Goal: Task Accomplishment & Management: Use online tool/utility

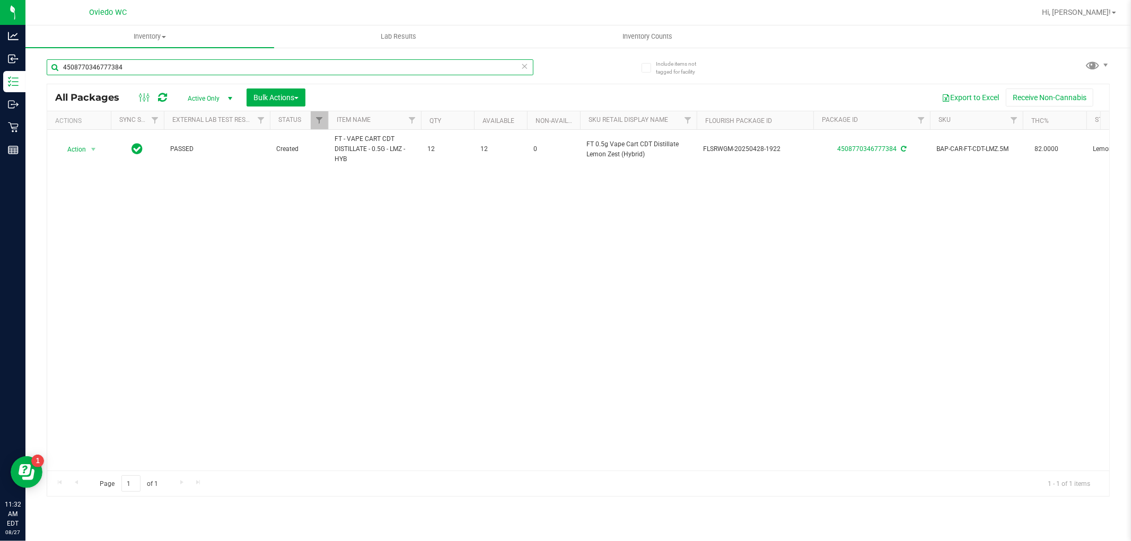
click at [216, 71] on input "4508770346777384" at bounding box center [290, 67] width 487 height 16
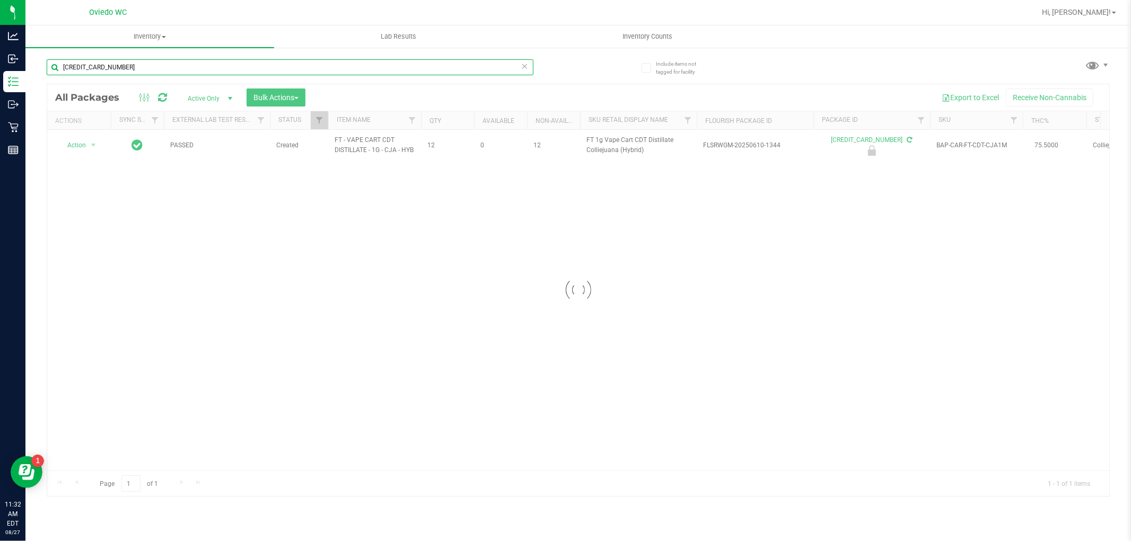
type input "[CREDIT_CARD_NUMBER]"
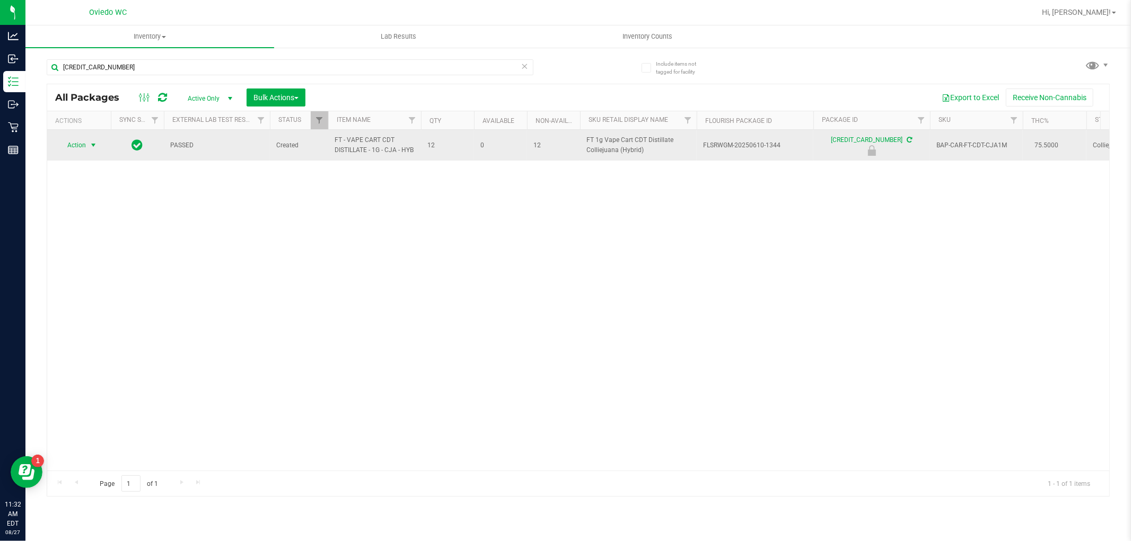
drag, startPoint x: 83, startPoint y: 143, endPoint x: 83, endPoint y: 151, distance: 8.0
click at [83, 144] on span "Action" at bounding box center [72, 145] width 29 height 15
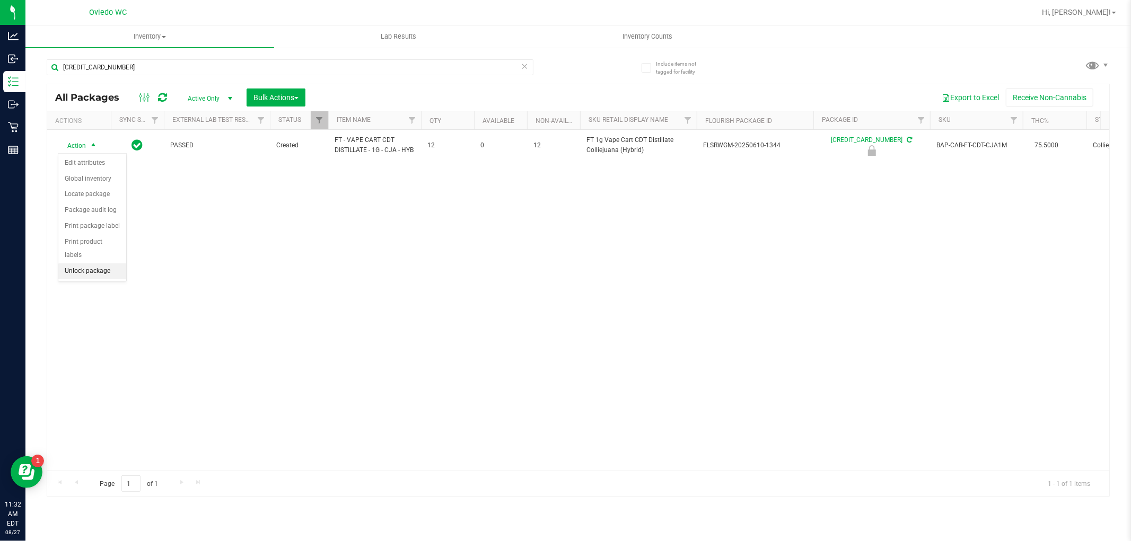
click at [88, 271] on li "Unlock package" at bounding box center [92, 272] width 68 height 16
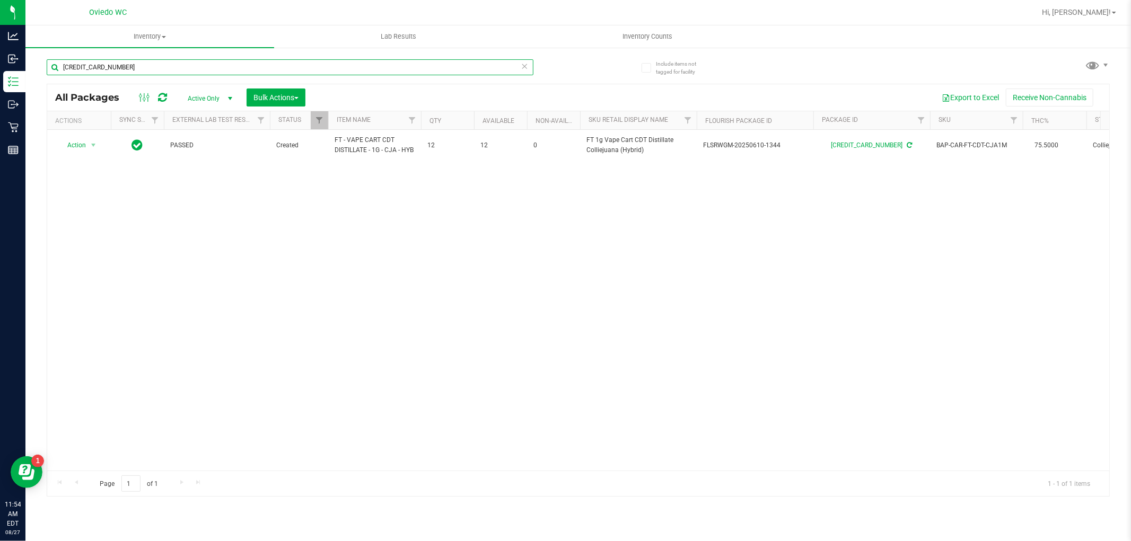
click at [216, 67] on input "[CREDIT_CARD_NUMBER]" at bounding box center [290, 67] width 487 height 16
click at [215, 67] on input "[CREDIT_CARD_NUMBER]" at bounding box center [290, 67] width 487 height 16
type input "8537100485447097"
click at [73, 147] on span "Action" at bounding box center [72, 150] width 29 height 15
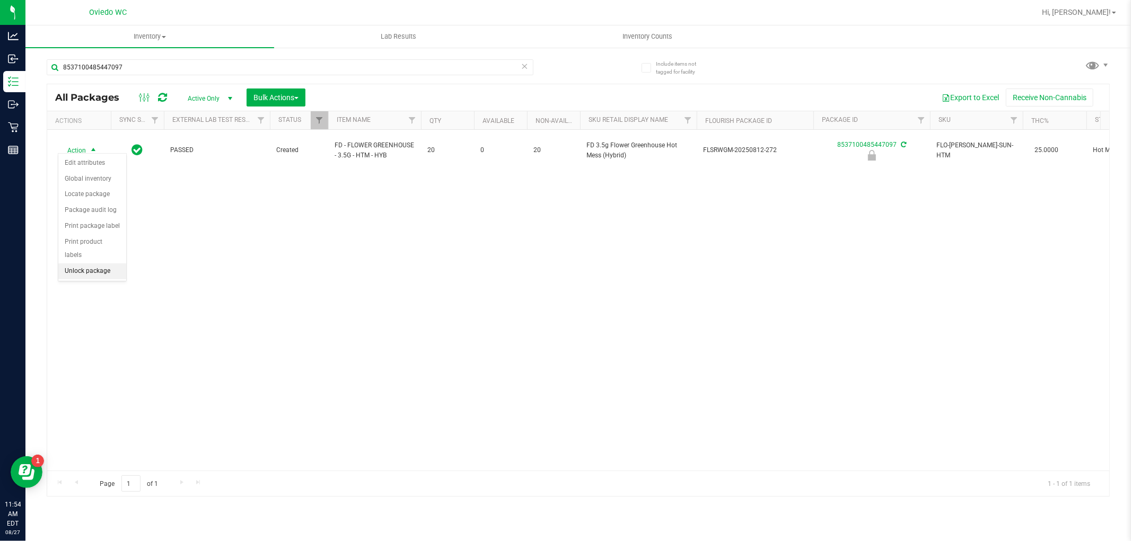
click at [81, 278] on li "Unlock package" at bounding box center [92, 272] width 68 height 16
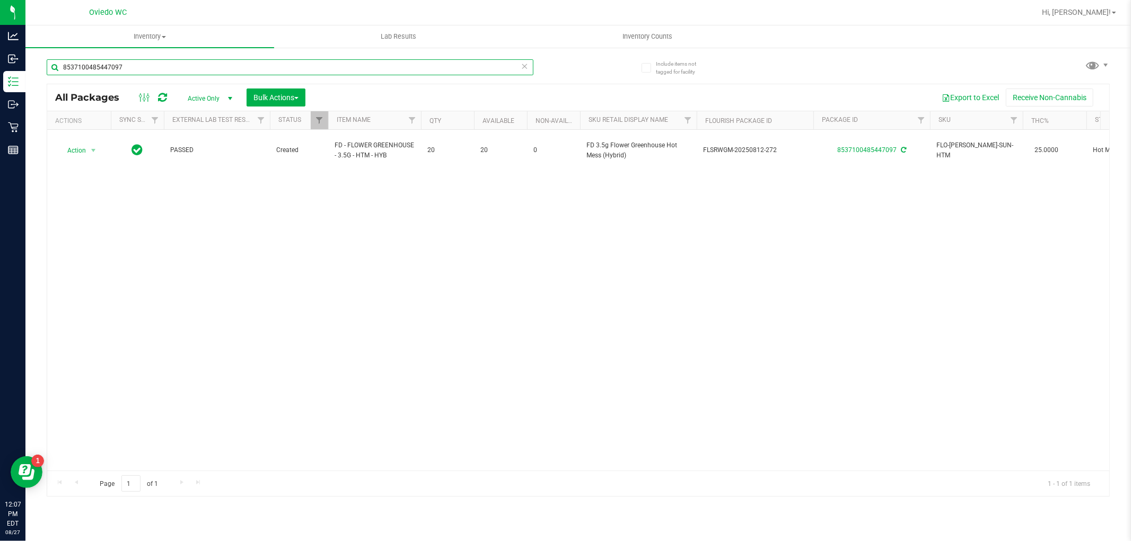
click at [157, 69] on input "8537100485447097" at bounding box center [290, 67] width 487 height 16
click at [154, 67] on input "8537100485447097" at bounding box center [290, 67] width 487 height 16
type input "8"
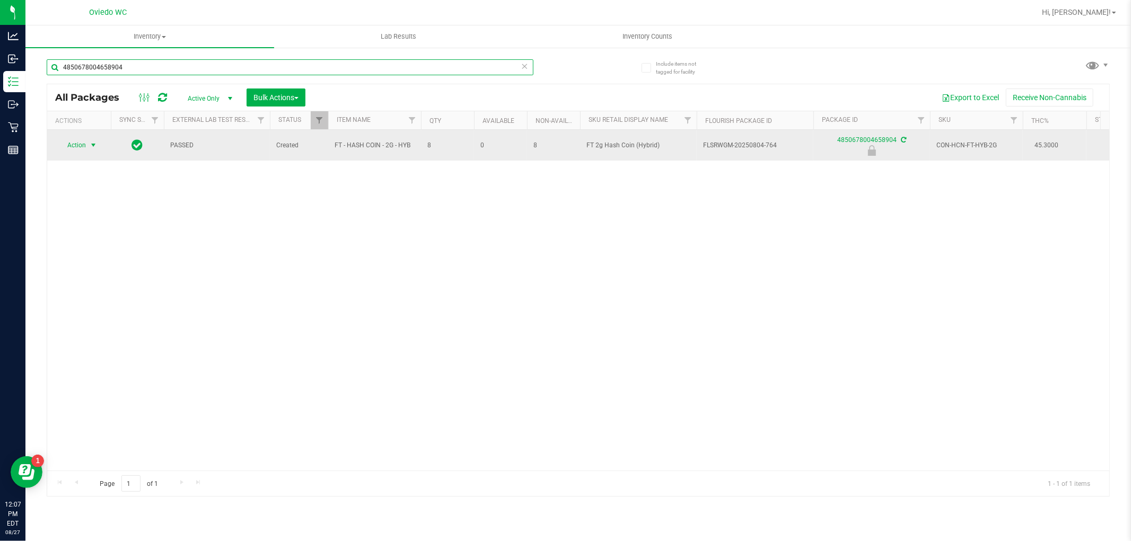
type input "4850678004658904"
click at [91, 145] on span "select" at bounding box center [93, 145] width 8 height 8
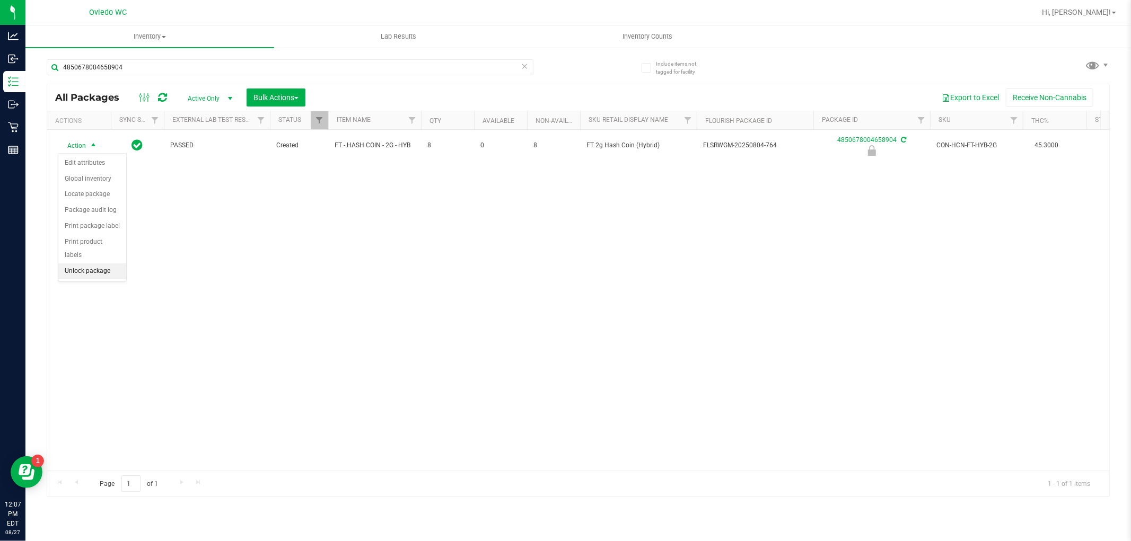
click at [99, 270] on li "Unlock package" at bounding box center [92, 272] width 68 height 16
click at [161, 75] on div "4850678004658904" at bounding box center [290, 71] width 487 height 24
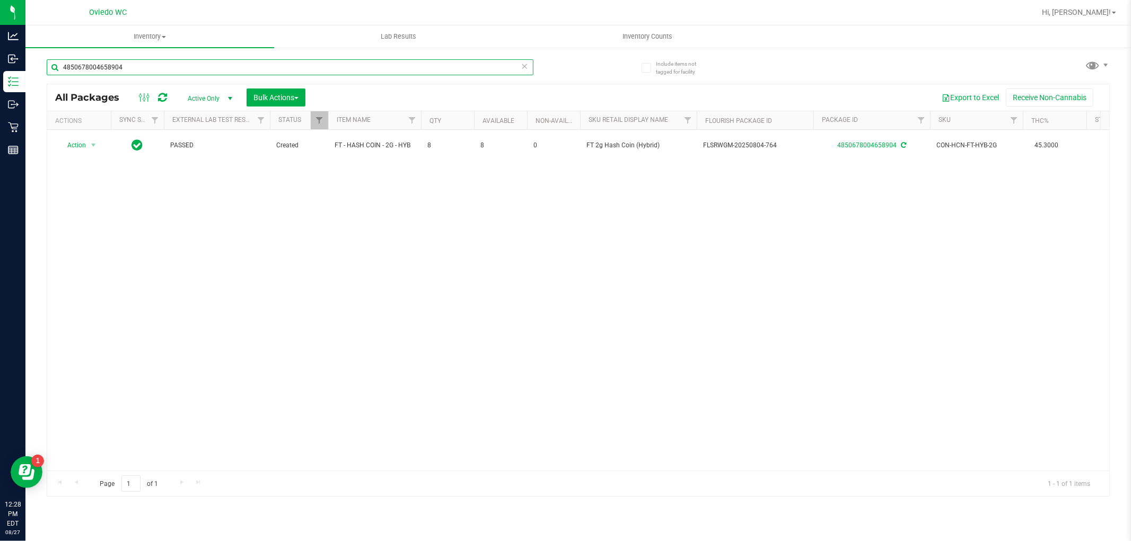
click at [161, 74] on input "4850678004658904" at bounding box center [290, 67] width 487 height 16
click at [112, 67] on input "Indica FSO" at bounding box center [290, 67] width 487 height 16
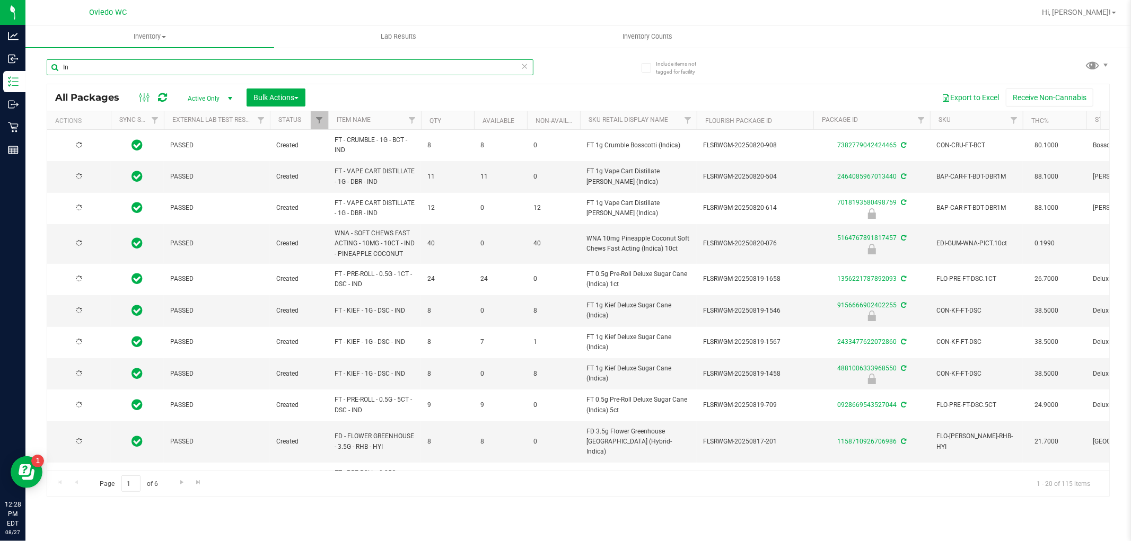
type input "I"
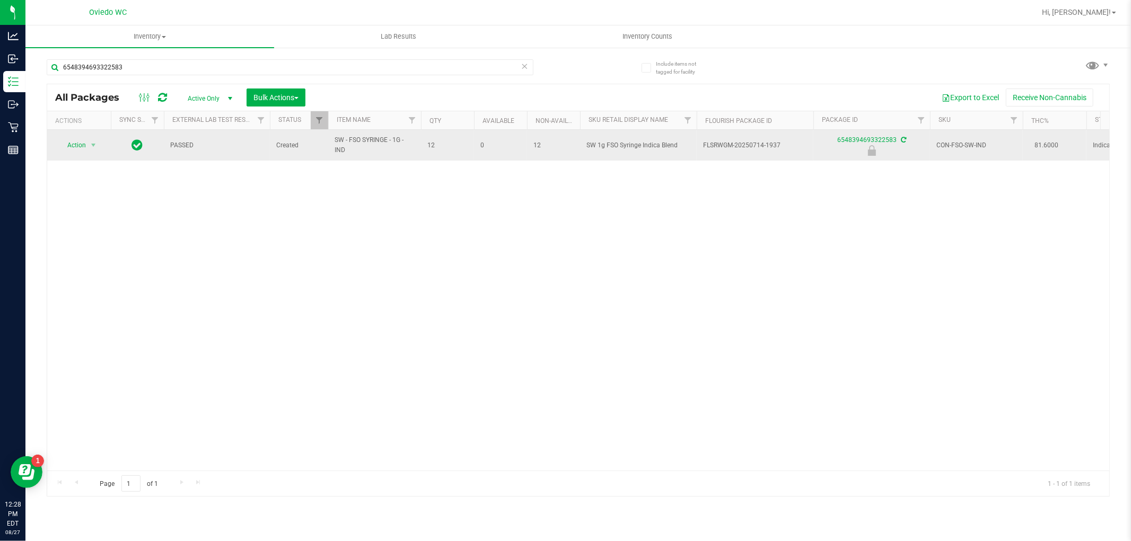
click at [351, 141] on span "SW - FSO SYRINGE - 1G - IND" at bounding box center [375, 145] width 80 height 20
copy tr "SW - FSO SYRINGE - 1G - IND"
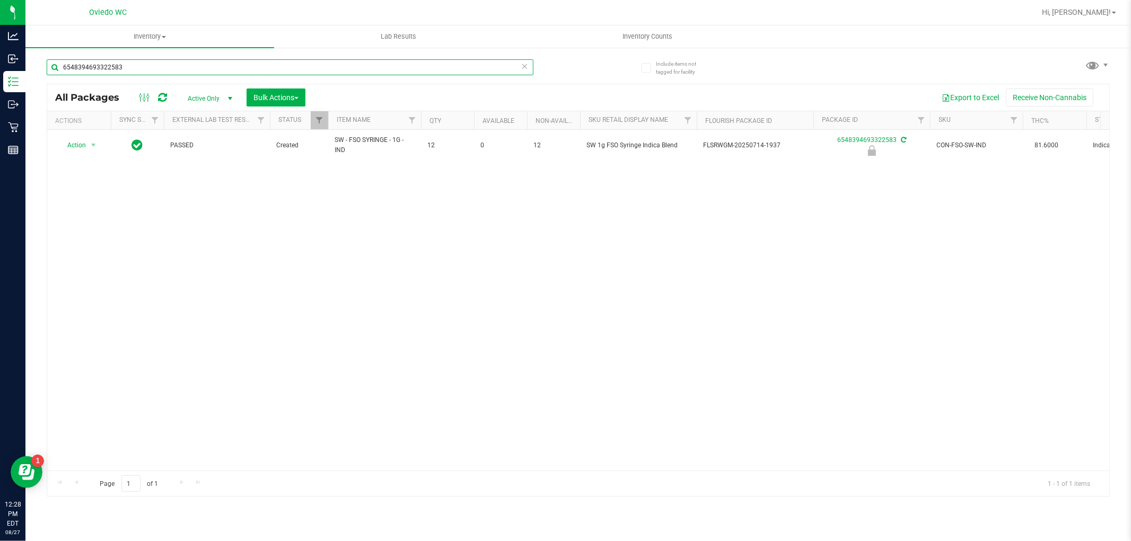
click at [268, 73] on input "6548394693322583" at bounding box center [290, 67] width 487 height 16
paste input "SW - FSO SYRINGE - 1G - IND"
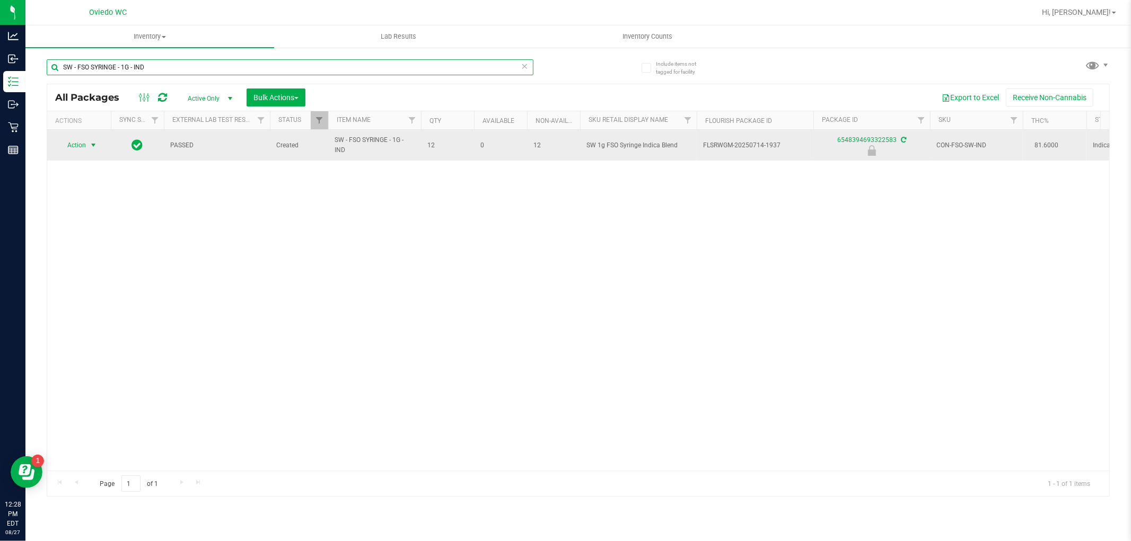
type input "SW - FSO SYRINGE - 1G - IND"
click at [64, 148] on span "Action" at bounding box center [72, 145] width 29 height 15
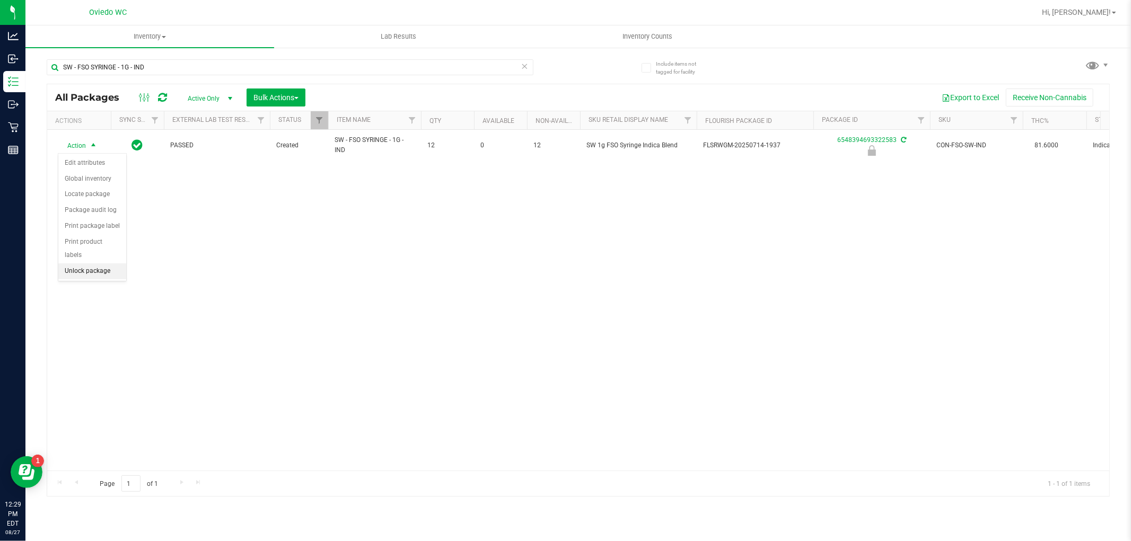
click at [103, 271] on li "Unlock package" at bounding box center [92, 272] width 68 height 16
